Goal: Obtain resource: Download file/media

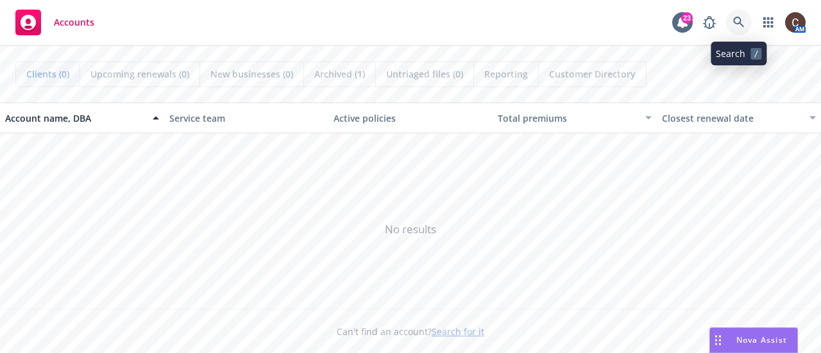
click at [742, 24] on icon at bounding box center [739, 23] width 12 height 12
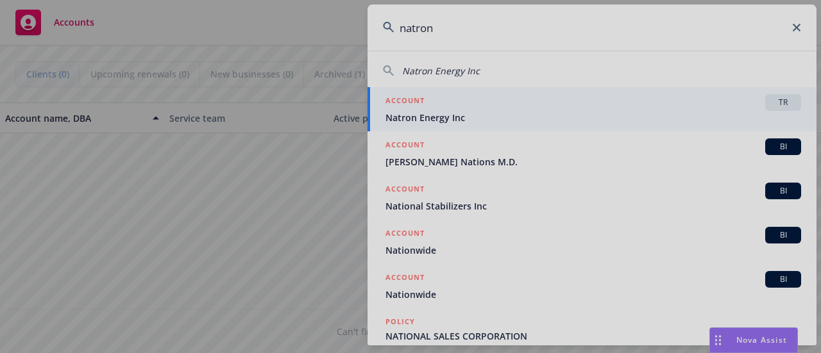
type input "natron"
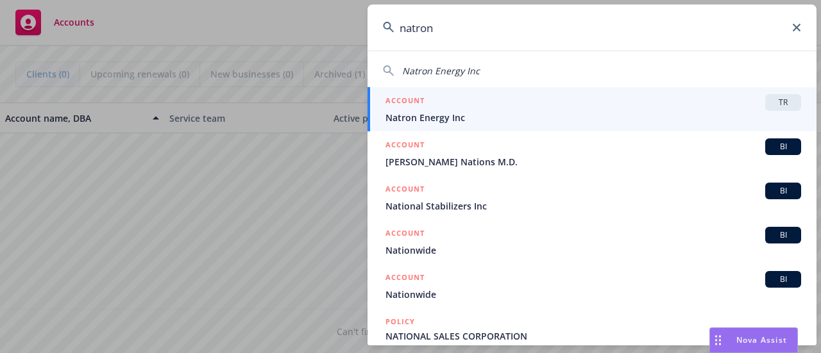
click at [518, 101] on div "ACCOUNT TR" at bounding box center [593, 102] width 416 height 17
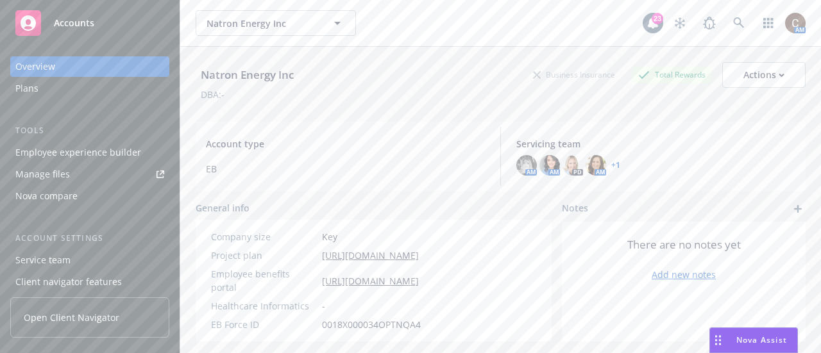
click at [98, 314] on span "Open Client Navigator" at bounding box center [72, 317] width 96 height 13
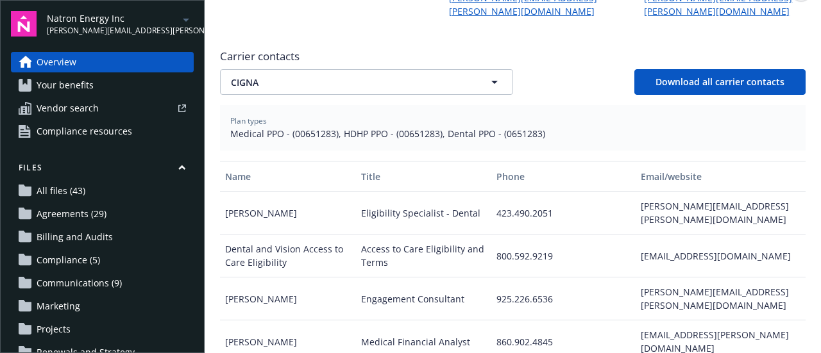
scroll to position [441, 0]
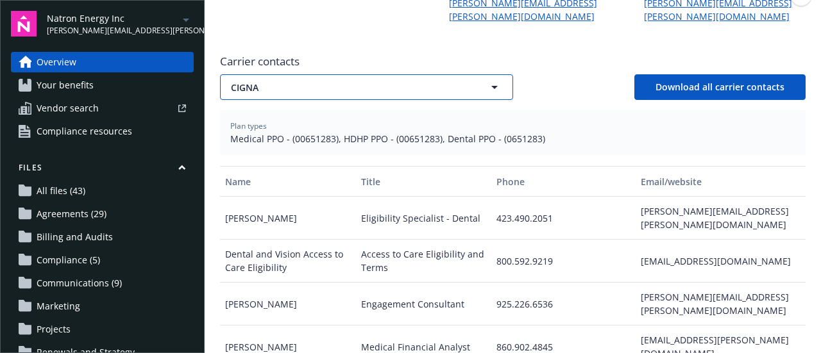
click at [414, 81] on span "CIGNA" at bounding box center [346, 87] width 230 height 13
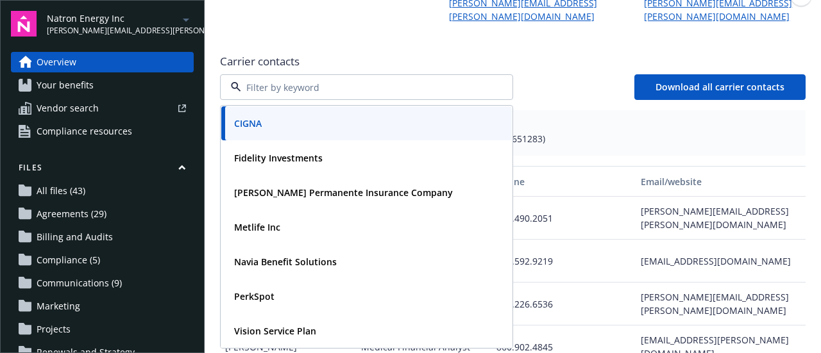
click at [578, 82] on div "CIGNA Fidelity Investments Kaiser Permanente Insurance Company Metlife Inc Navi…" at bounding box center [512, 87] width 585 height 26
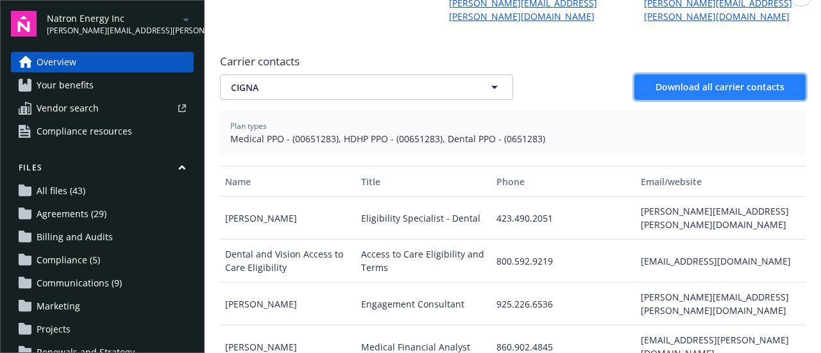
click at [710, 81] on span "Download all carrier contacts" at bounding box center [719, 87] width 129 height 12
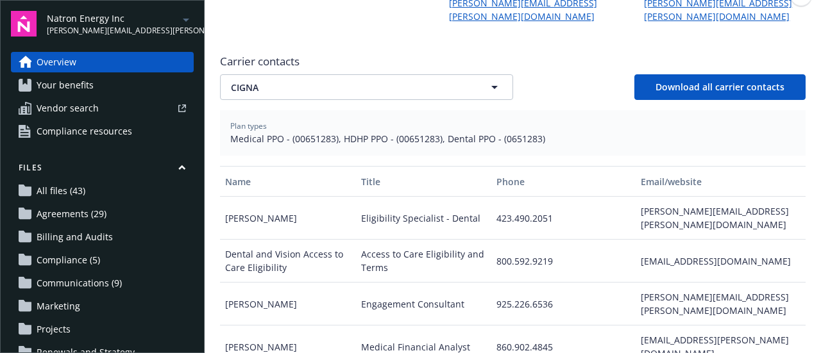
click at [565, 32] on div "Newfront news View all news The OBBB Dependent Care FSA Increase Could Backfire…" at bounding box center [512, 127] width 585 height 890
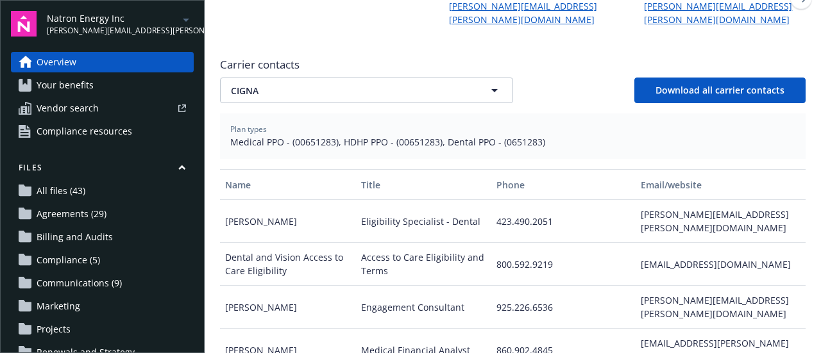
scroll to position [449, 0]
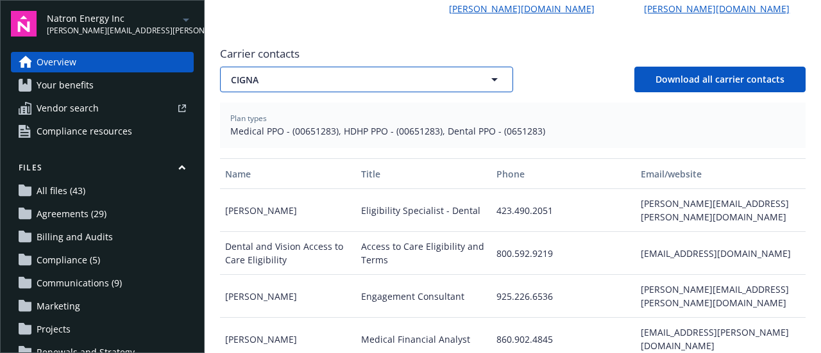
click at [487, 72] on icon "button" at bounding box center [494, 79] width 15 height 15
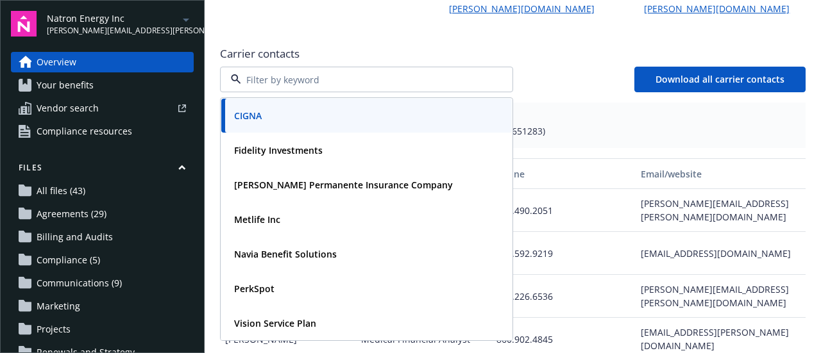
click at [532, 67] on div "CIGNA Fidelity Investments Kaiser Permanente Insurance Company Metlife Inc Navi…" at bounding box center [512, 80] width 585 height 26
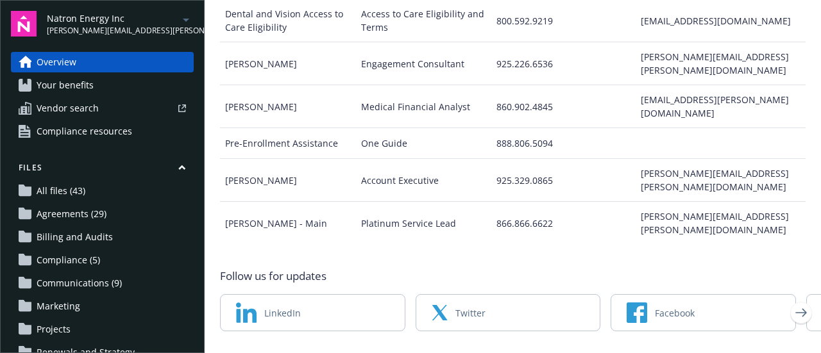
scroll to position [702, 0]
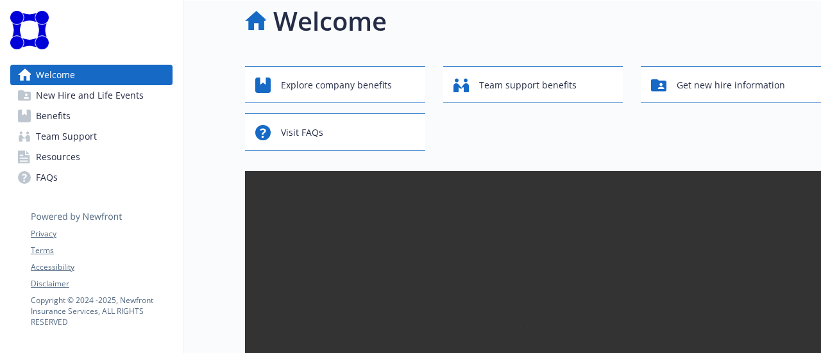
scroll to position [32, 0]
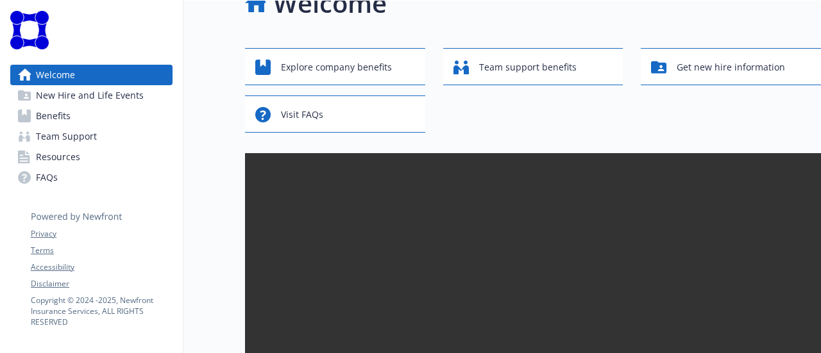
click at [124, 115] on link "Benefits" at bounding box center [91, 116] width 162 height 21
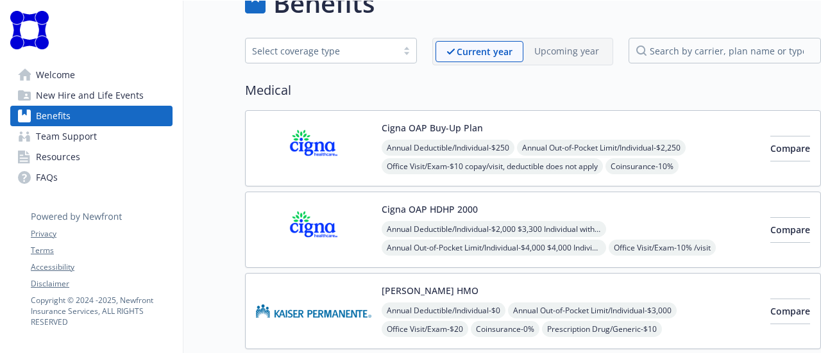
click at [91, 153] on link "Resources" at bounding box center [91, 157] width 162 height 21
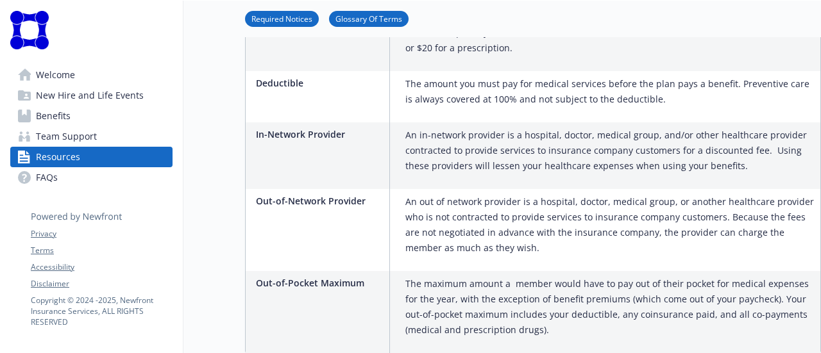
scroll to position [864, 0]
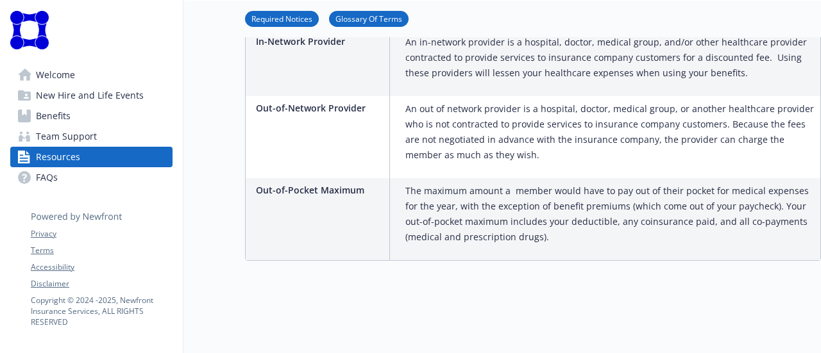
click at [59, 74] on span "Welcome" at bounding box center [55, 75] width 39 height 21
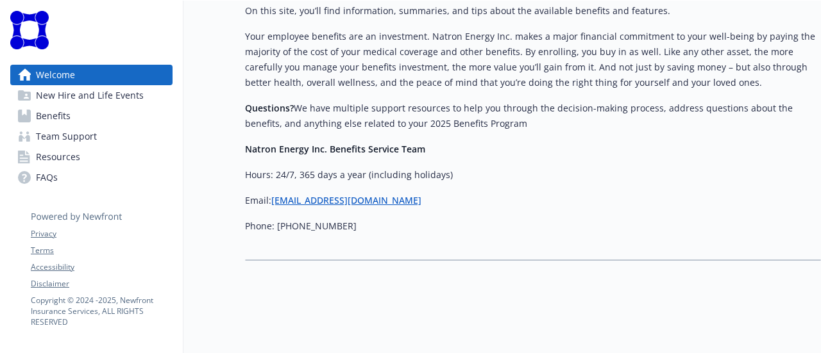
scroll to position [411, 0]
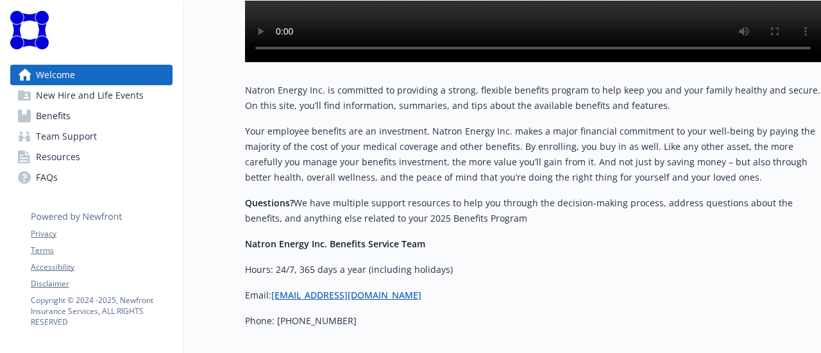
click at [81, 158] on link "Resources" at bounding box center [91, 157] width 162 height 21
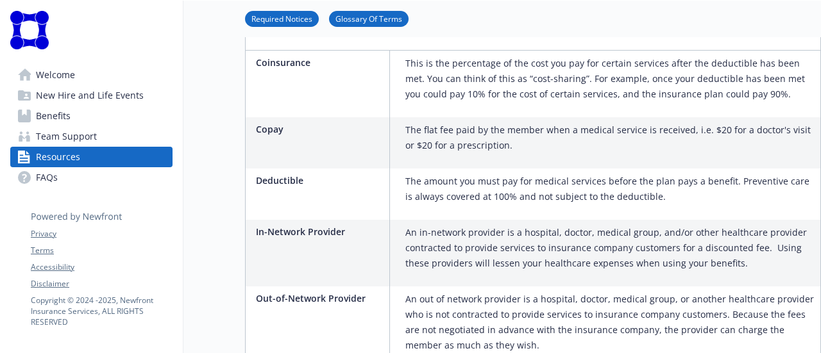
scroll to position [864, 8]
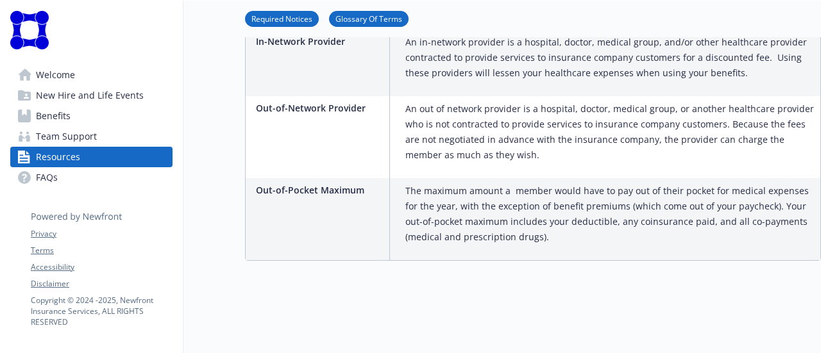
click at [47, 137] on span "Team Support" at bounding box center [66, 136] width 61 height 21
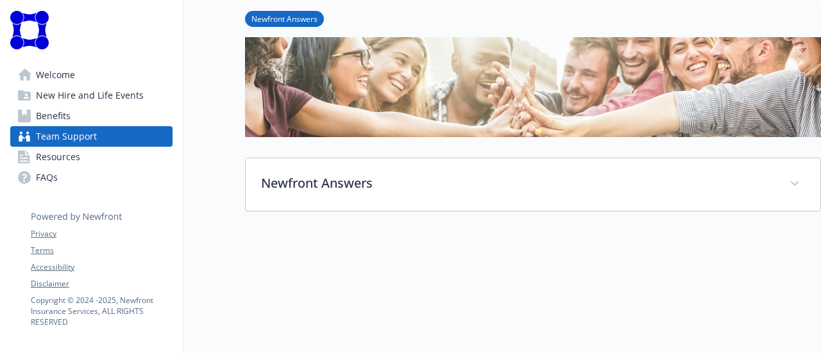
scroll to position [209, 8]
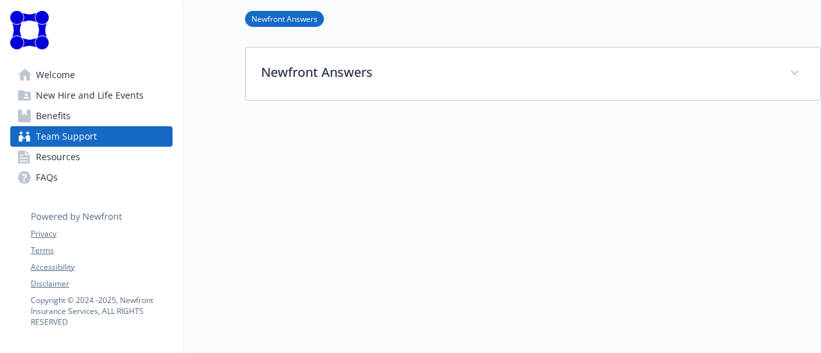
click at [49, 116] on span "Benefits" at bounding box center [53, 116] width 35 height 21
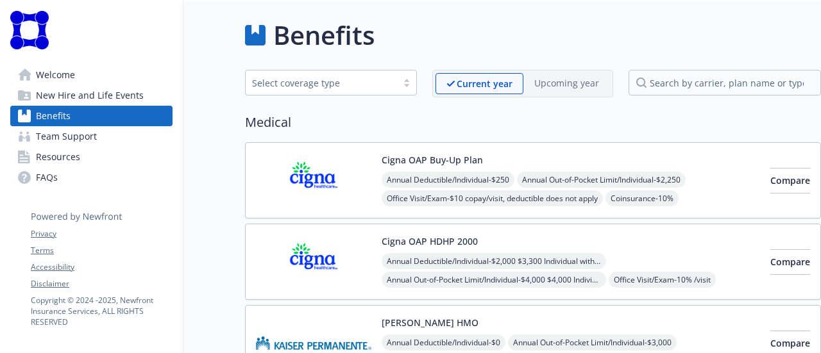
click at [74, 95] on span "New Hire and Life Events" at bounding box center [90, 95] width 108 height 21
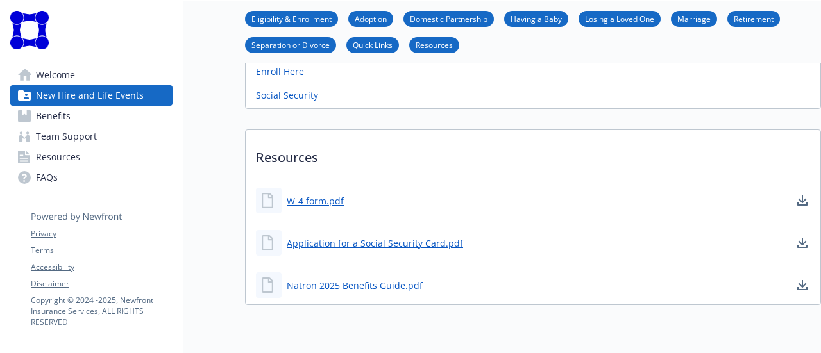
scroll to position [747, 0]
click at [390, 278] on link "Natron 2025 Benefits Guide.pdf" at bounding box center [356, 286] width 139 height 16
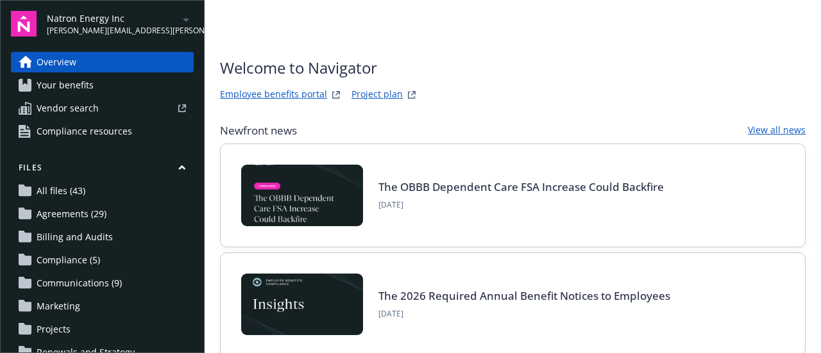
scroll to position [702, 0]
